Goal: Task Accomplishment & Management: Manage account settings

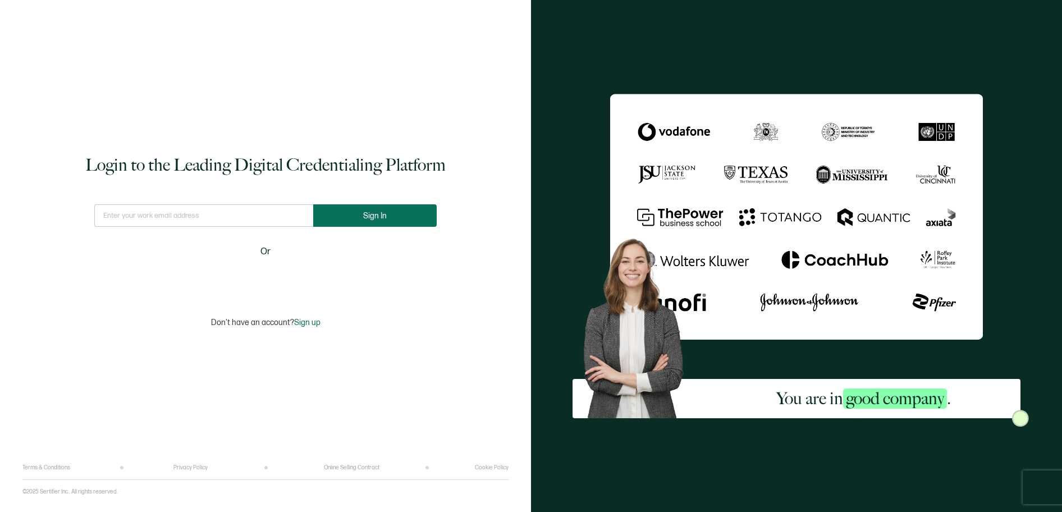
click at [381, 214] on span "Sign In" at bounding box center [375, 216] width 24 height 8
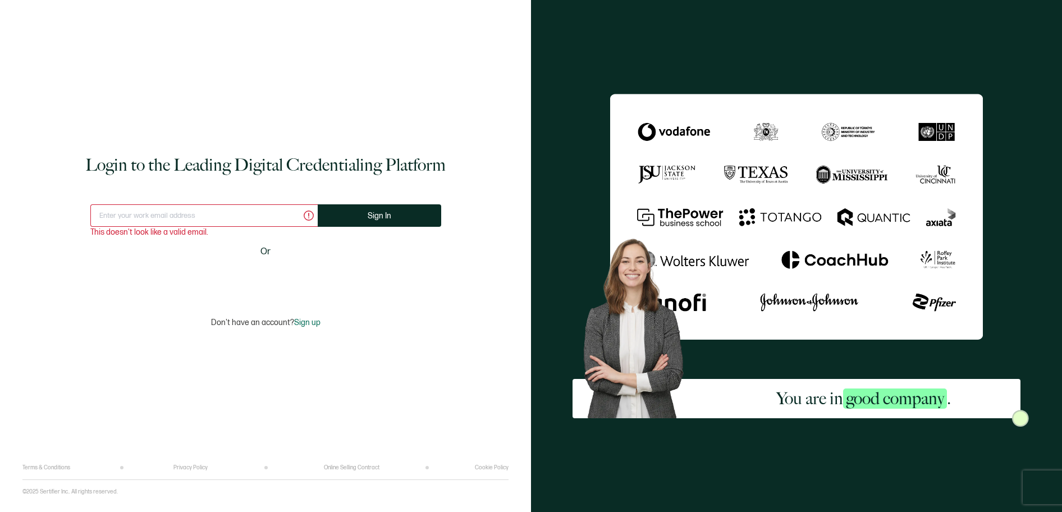
click at [245, 221] on input "text" at bounding box center [203, 215] width 227 height 22
click at [234, 217] on input "text" at bounding box center [203, 215] width 227 height 22
click at [233, 217] on input "fcis" at bounding box center [203, 215] width 227 height 22
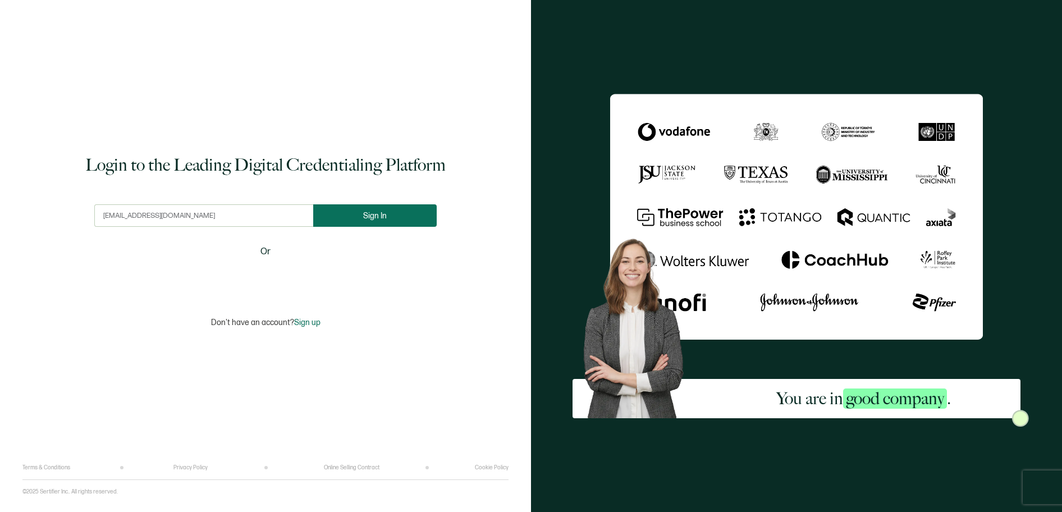
type input "[EMAIL_ADDRESS][DOMAIN_NAME]"
click at [373, 210] on button "Sign In" at bounding box center [379, 215] width 123 height 22
